Goal: Navigation & Orientation: Find specific page/section

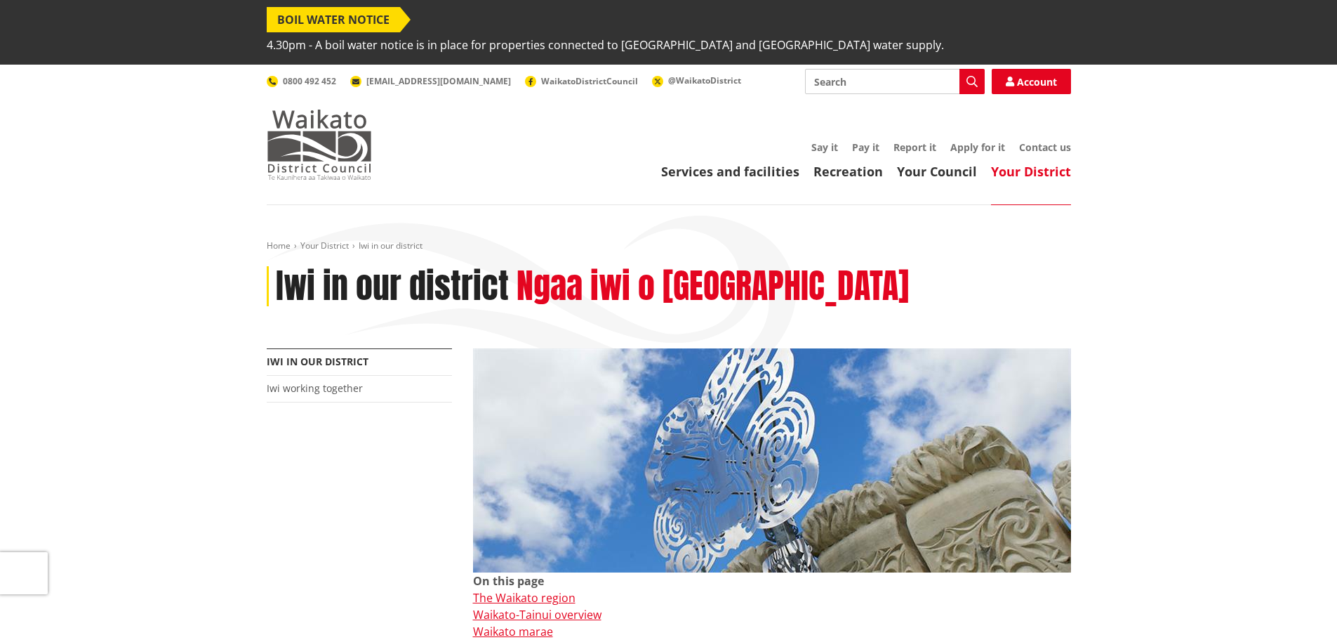
click at [321, 124] on img at bounding box center [319, 145] width 105 height 70
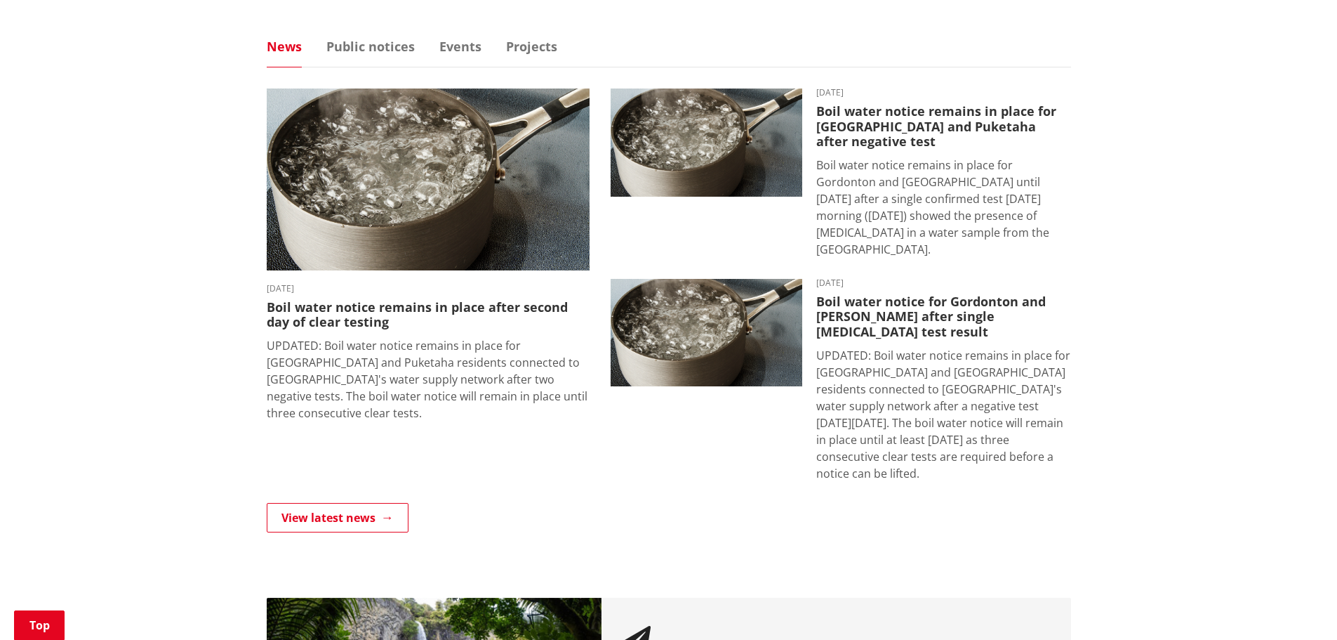
scroll to position [772, 0]
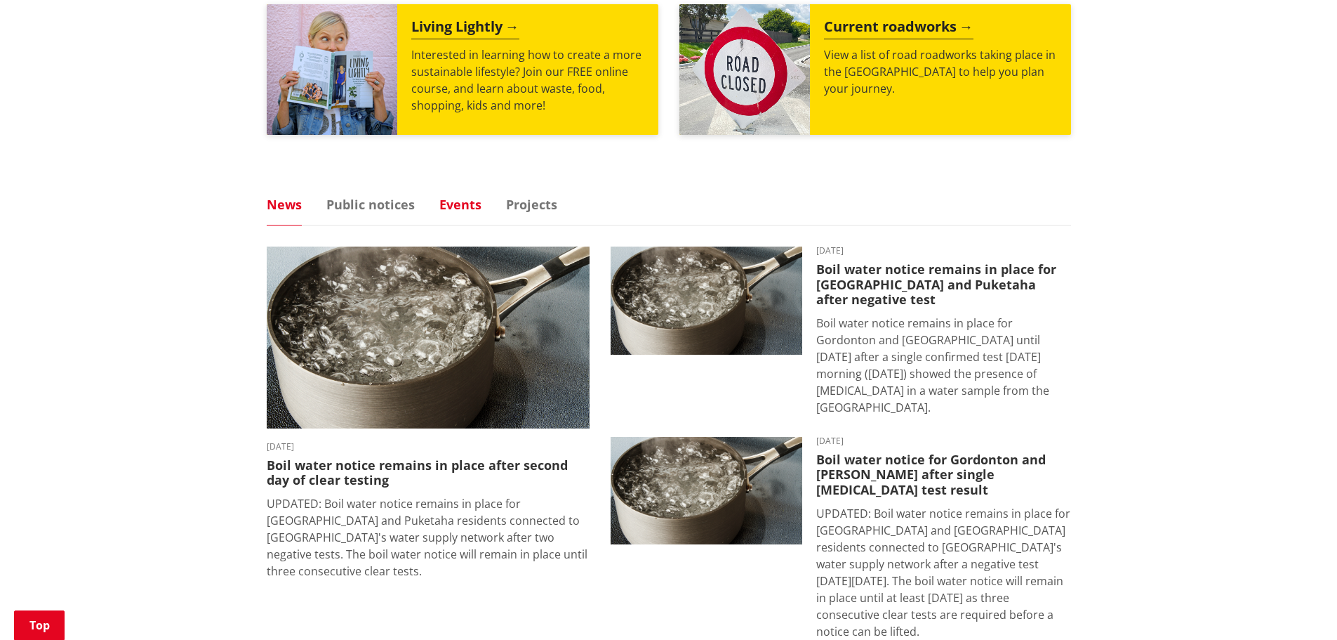
drag, startPoint x: 461, startPoint y: 205, endPoint x: 474, endPoint y: 204, distance: 13.4
click at [461, 205] on link "Events" at bounding box center [460, 204] width 42 height 13
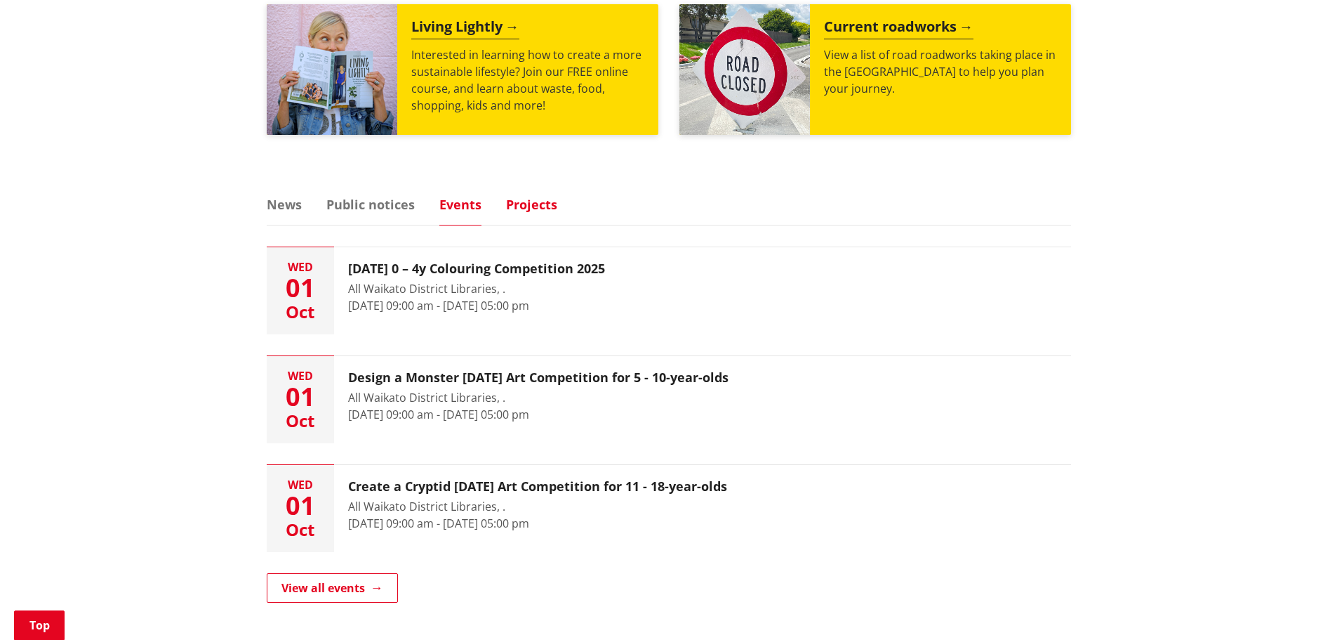
click at [546, 201] on link "Projects" at bounding box center [531, 204] width 51 height 13
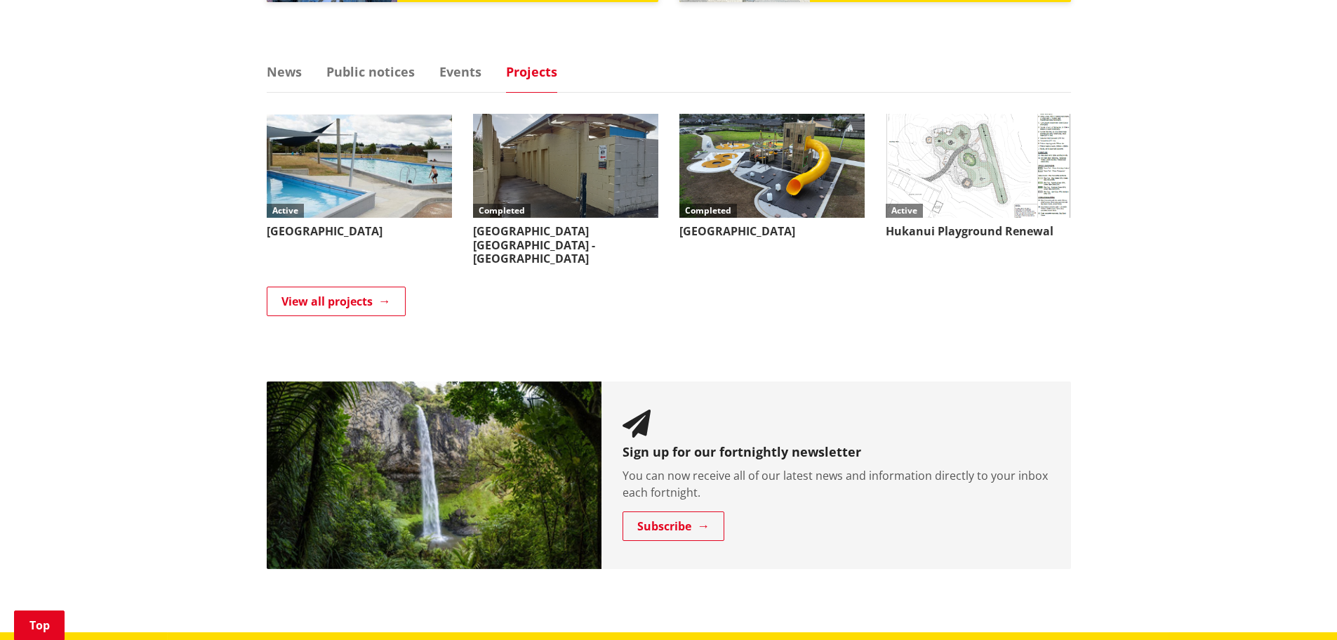
scroll to position [913, 0]
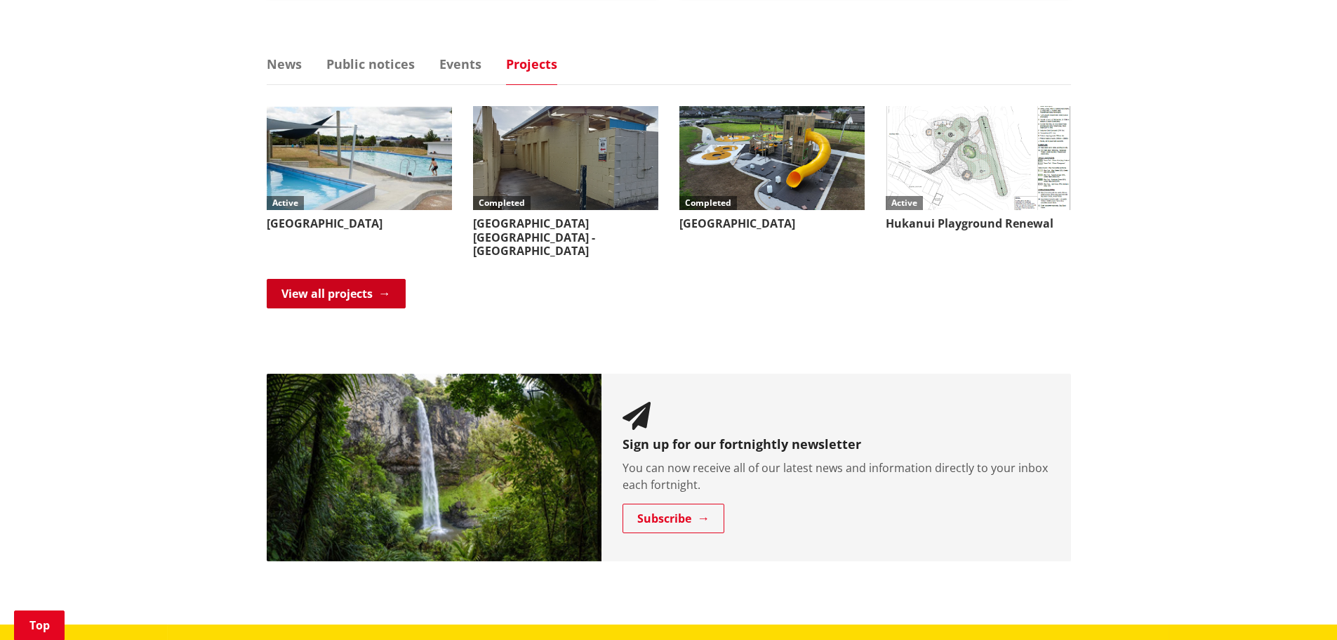
click at [358, 289] on link "View all projects" at bounding box center [336, 293] width 139 height 29
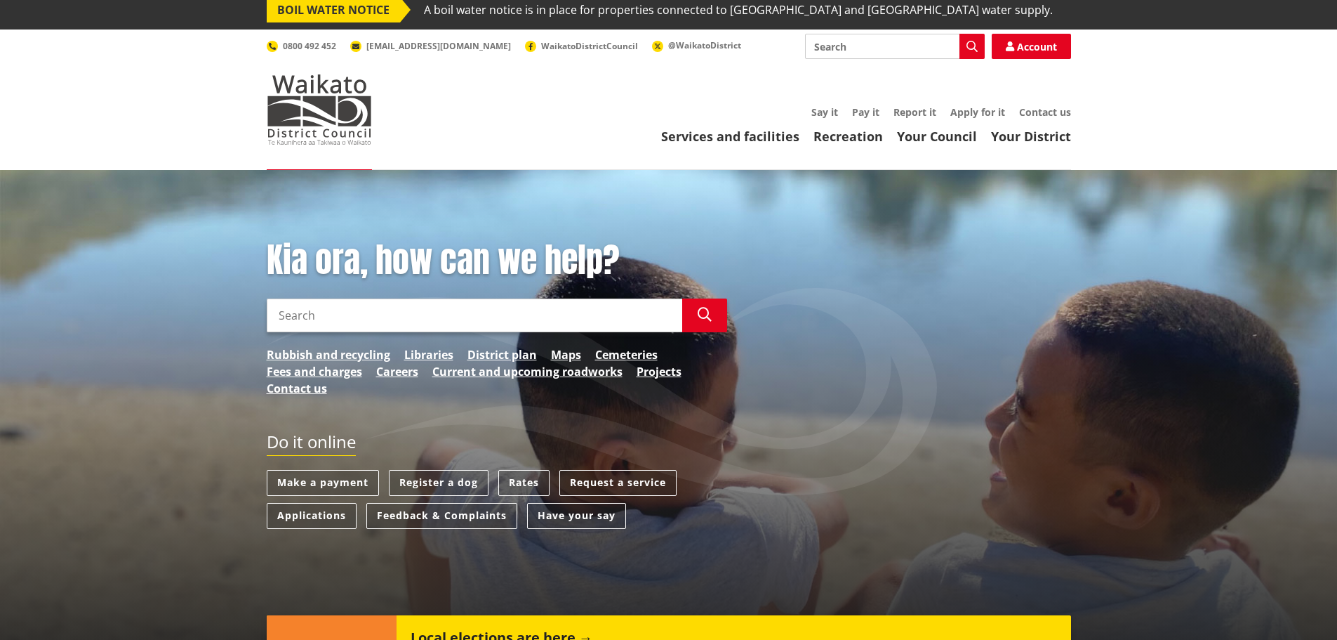
scroll to position [0, 0]
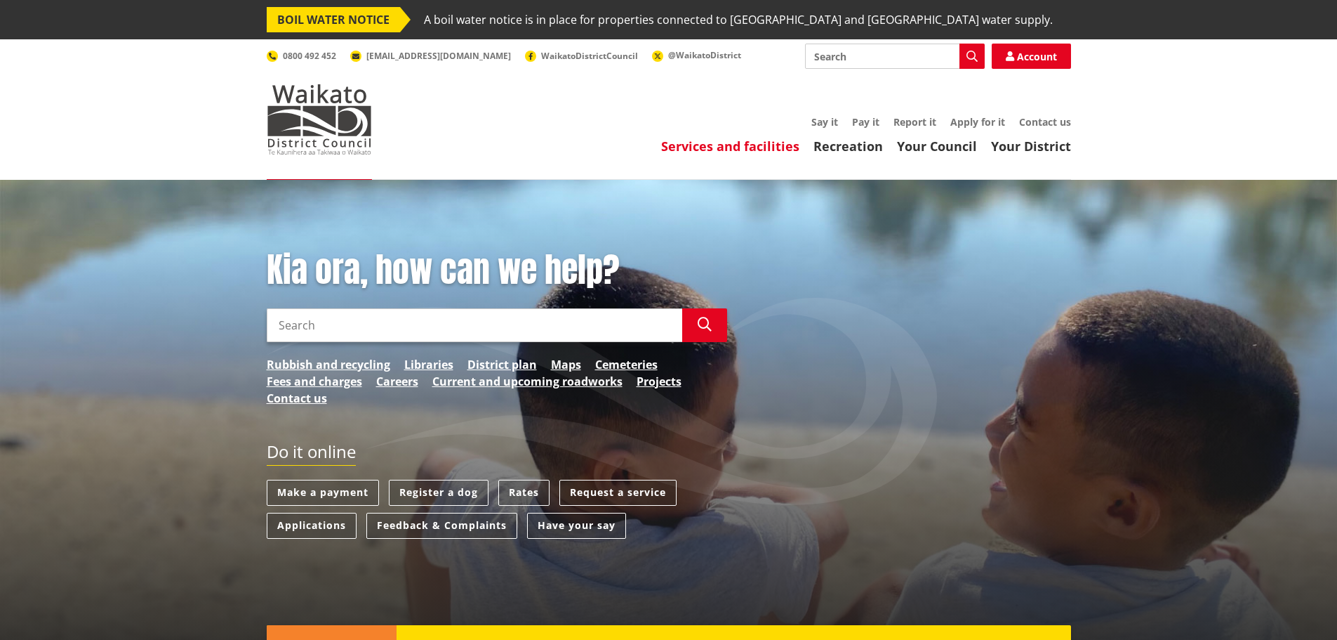
click at [761, 150] on link "Services and facilities" at bounding box center [730, 146] width 138 height 17
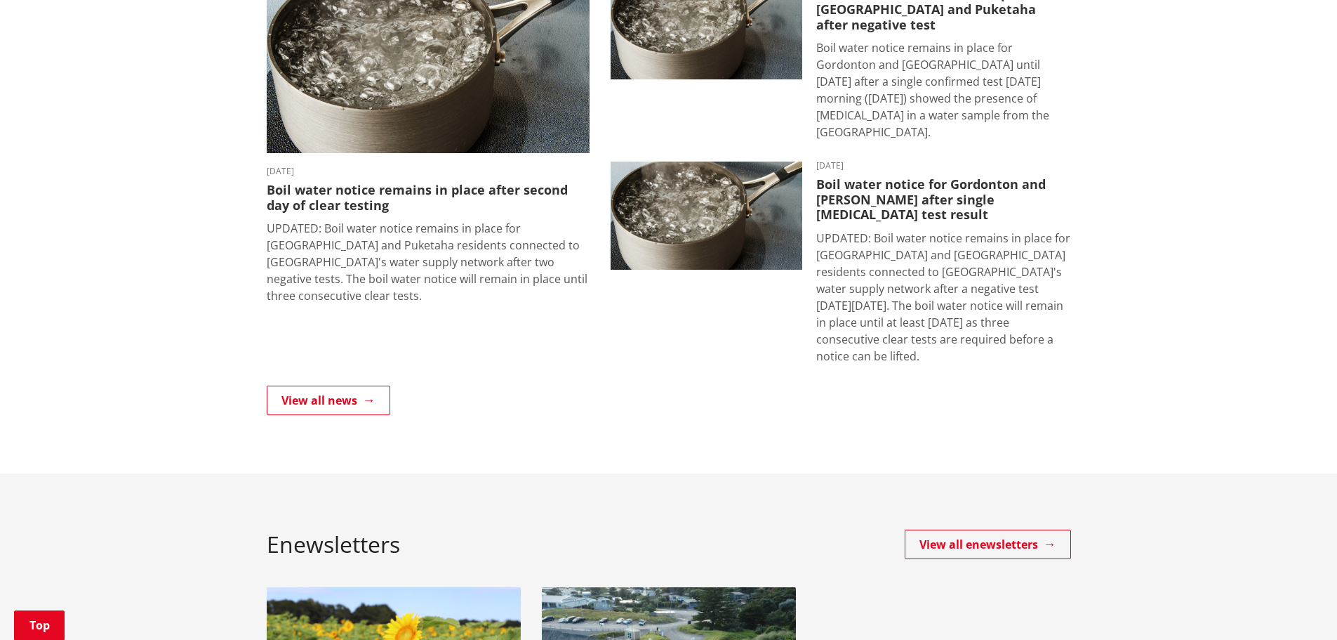
scroll to position [351, 0]
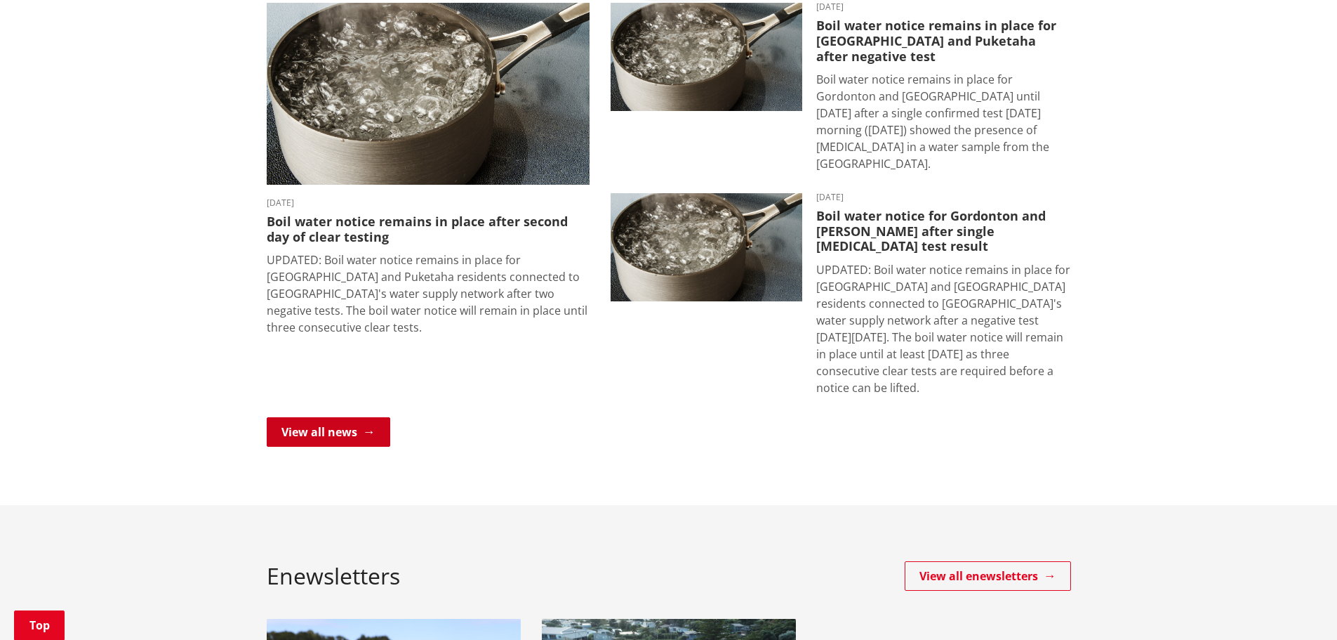
click at [332, 417] on link "View all news" at bounding box center [329, 431] width 124 height 29
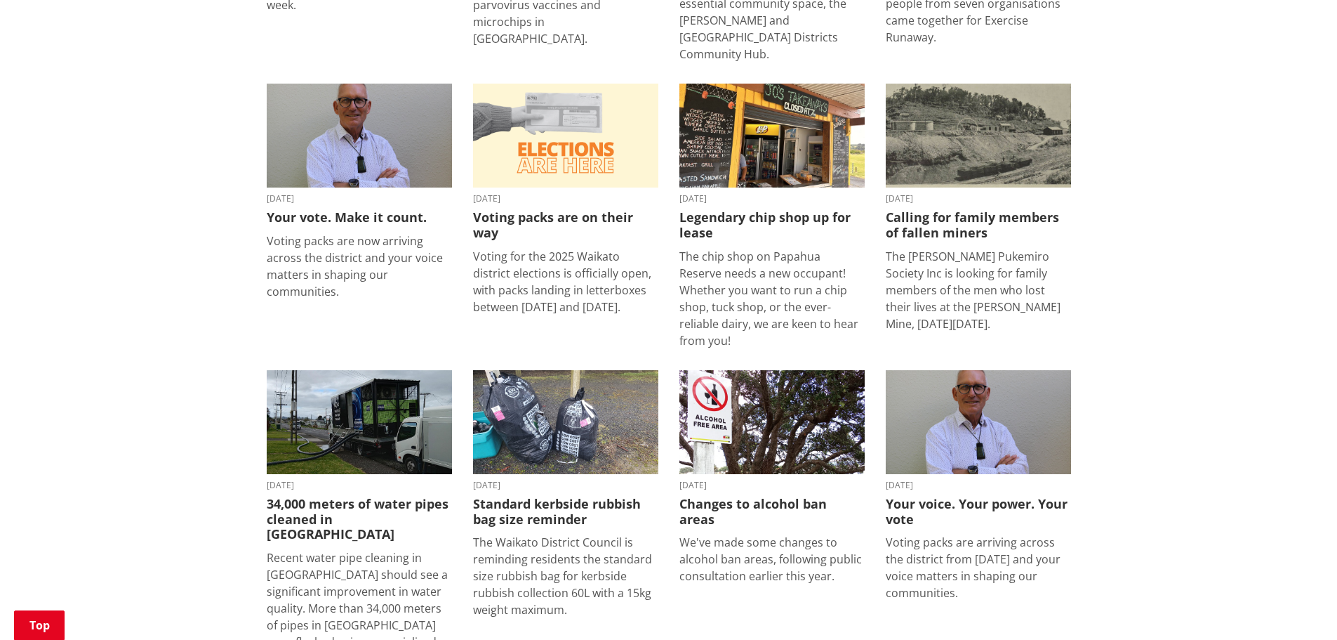
scroll to position [1404, 0]
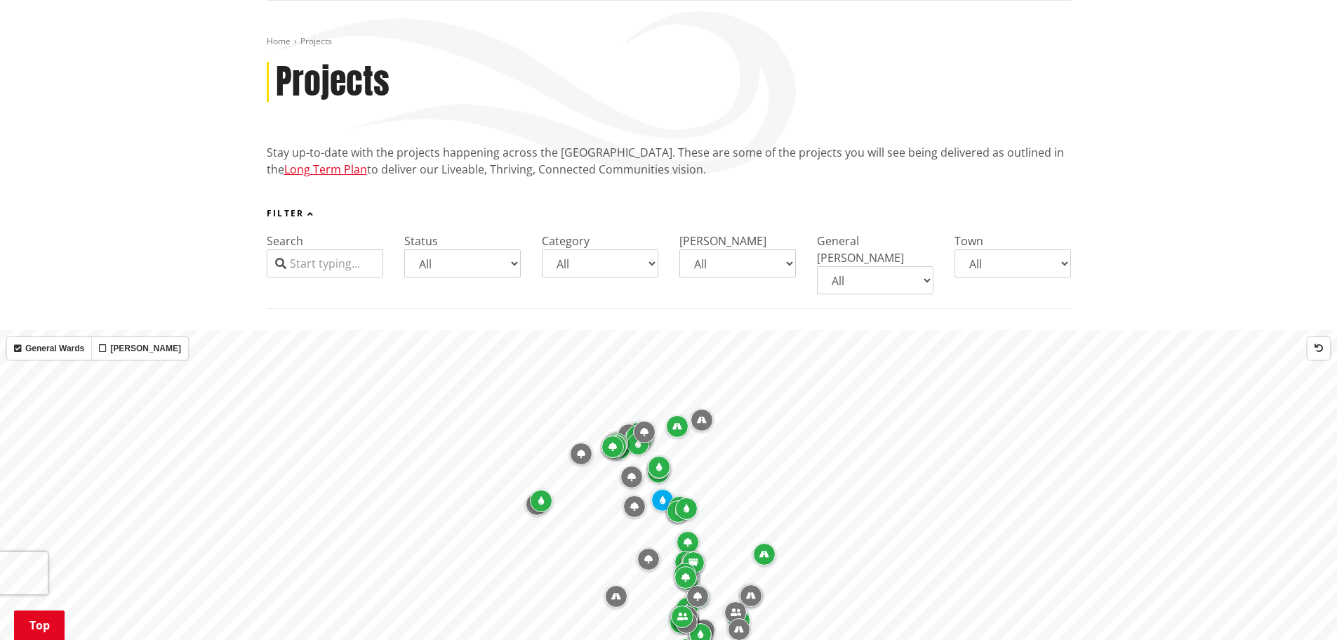
scroll to position [140, 0]
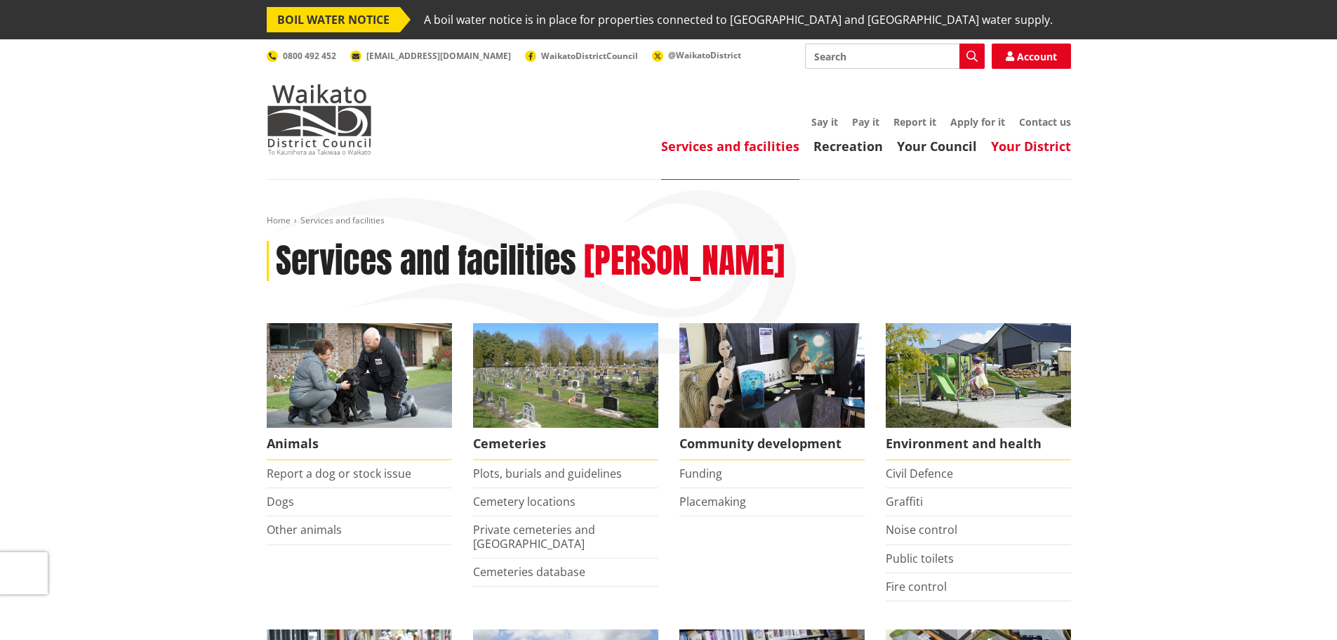
click at [1051, 146] on link "Your District" at bounding box center [1031, 146] width 80 height 17
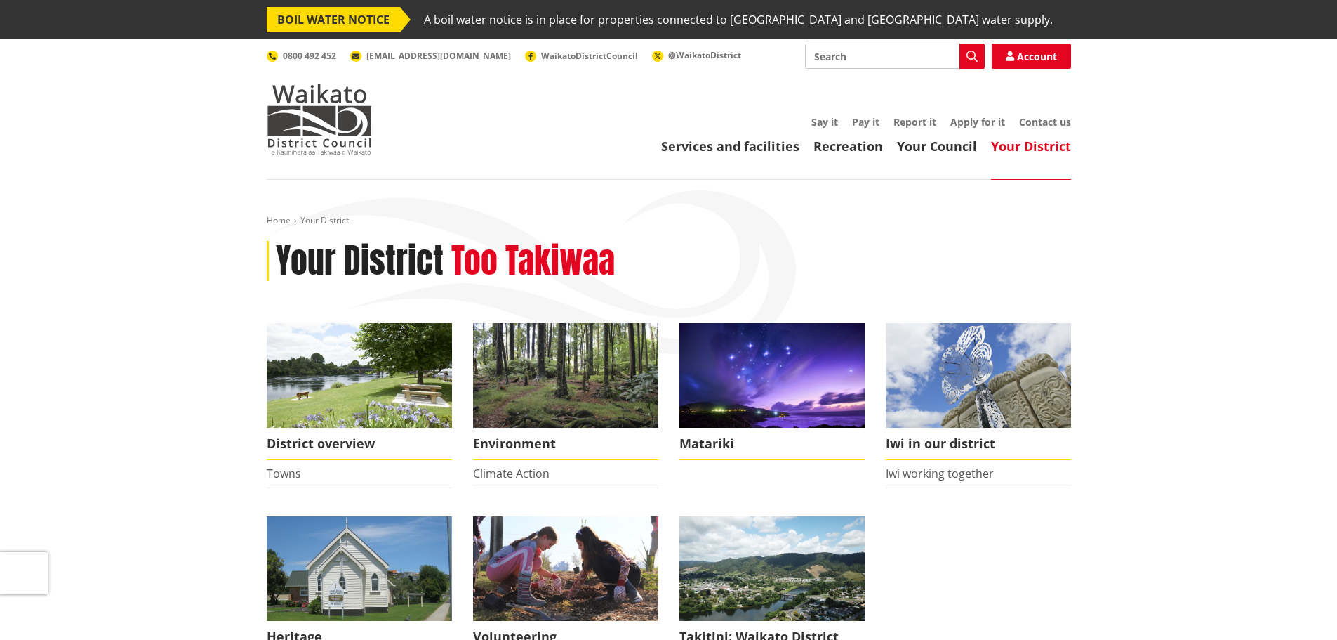
scroll to position [140, 0]
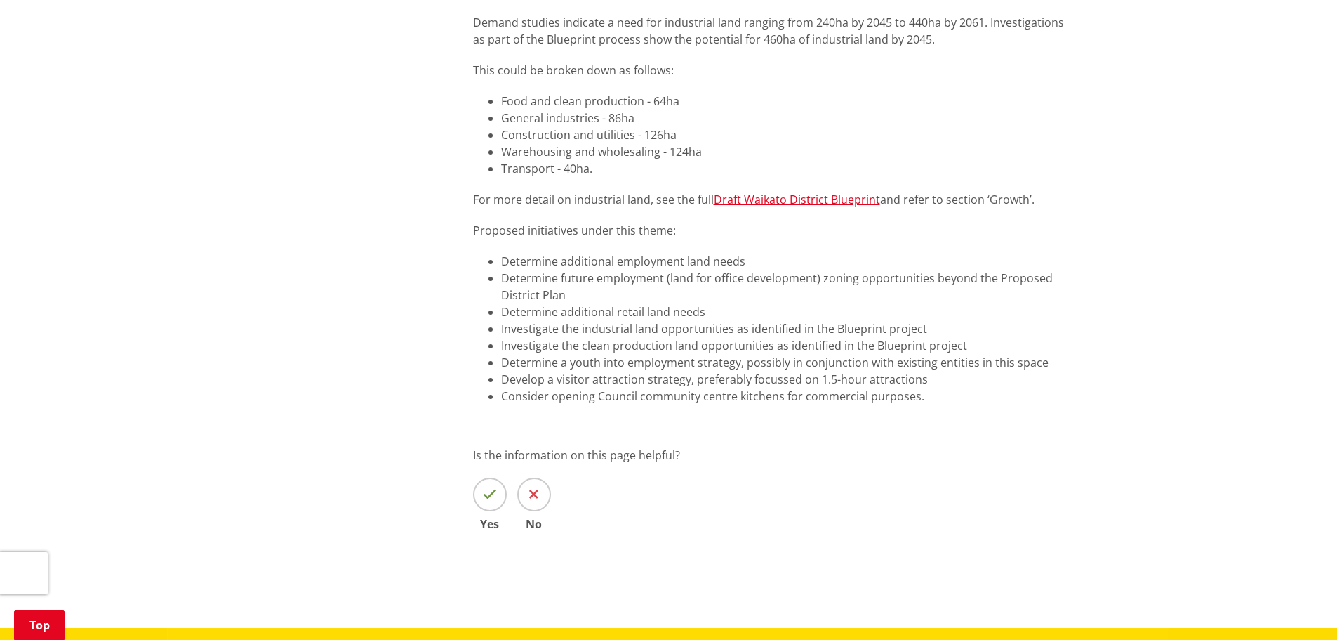
scroll to position [1053, 0]
